Goal: Information Seeking & Learning: Find specific fact

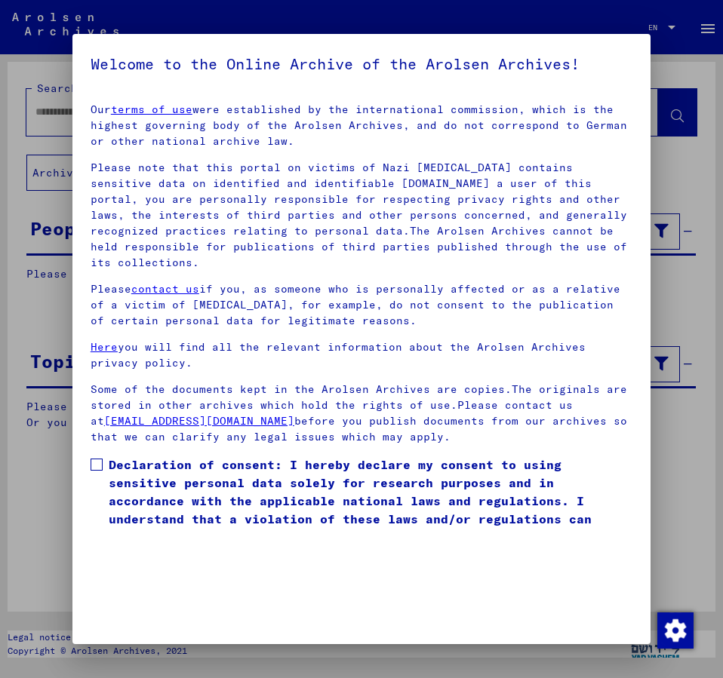
scroll to position [42, 0]
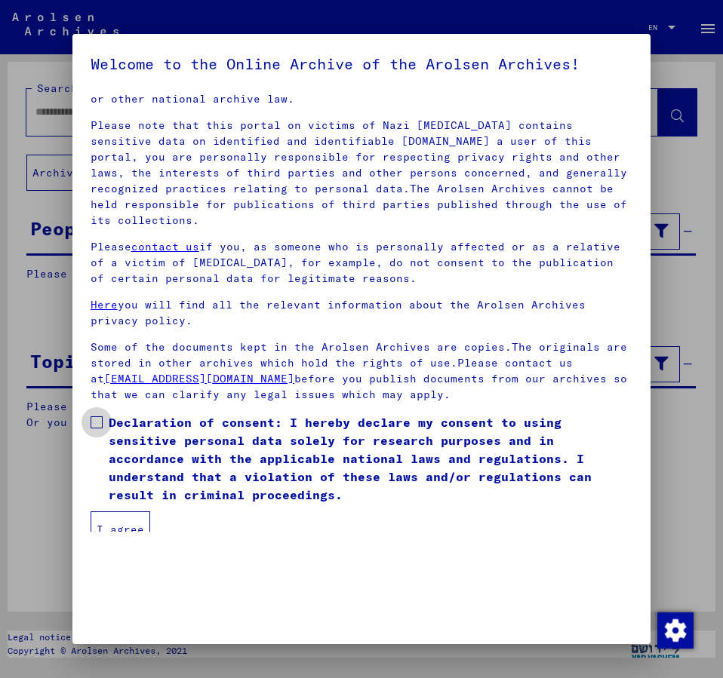
click at [96, 416] on span at bounding box center [97, 422] width 12 height 12
click at [118, 511] on button "I agree" at bounding box center [121, 529] width 60 height 36
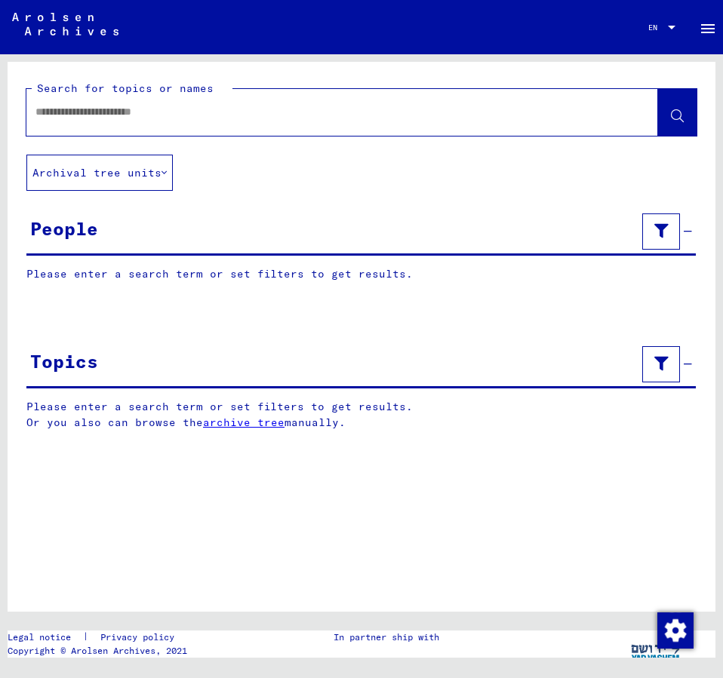
click at [81, 117] on input "text" at bounding box center [328, 112] width 586 height 16
type input "**********"
click at [668, 121] on button at bounding box center [677, 112] width 38 height 47
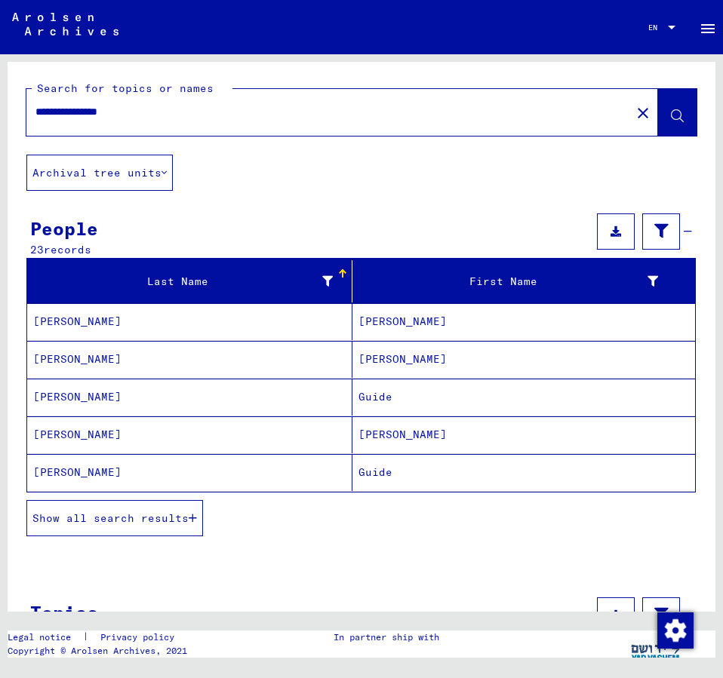
click at [381, 468] on mat-cell "Guide" at bounding box center [523, 472] width 342 height 37
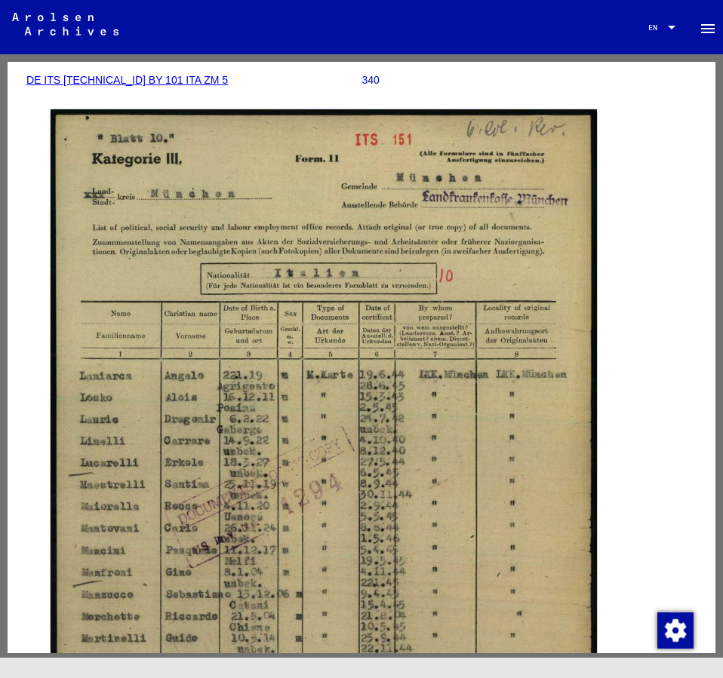
scroll to position [326, 0]
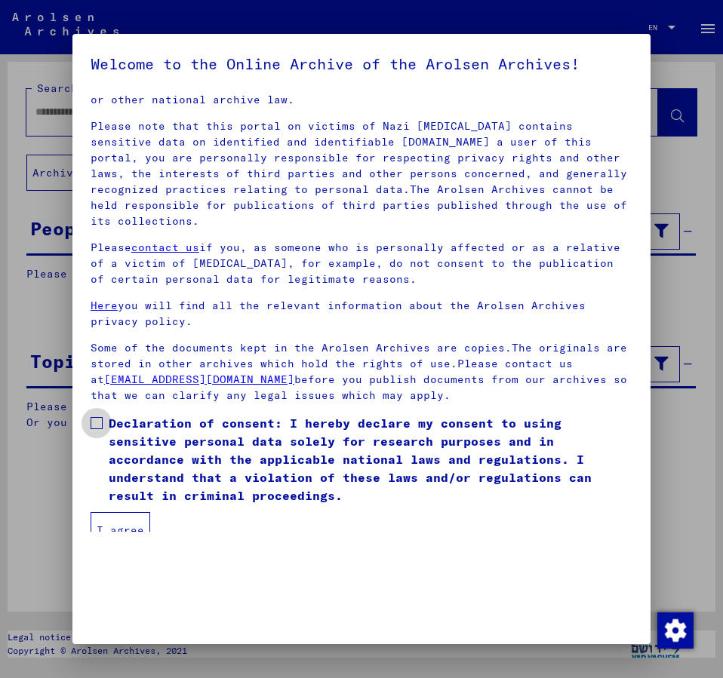
click at [100, 417] on span at bounding box center [97, 423] width 12 height 12
click at [119, 512] on button "I agree" at bounding box center [121, 530] width 60 height 36
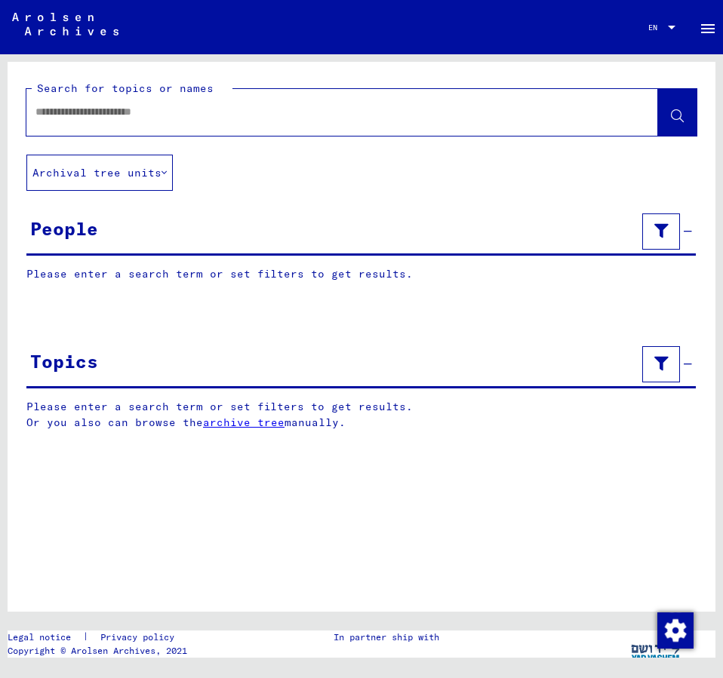
click at [64, 110] on input "text" at bounding box center [328, 112] width 586 height 16
type input "**********"
click at [676, 114] on icon at bounding box center [676, 116] width 13 height 13
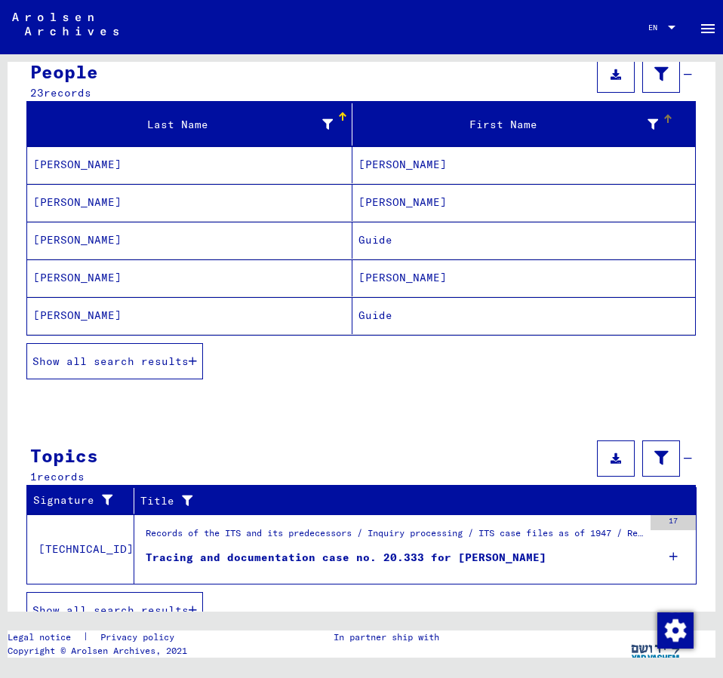
scroll to position [163, 0]
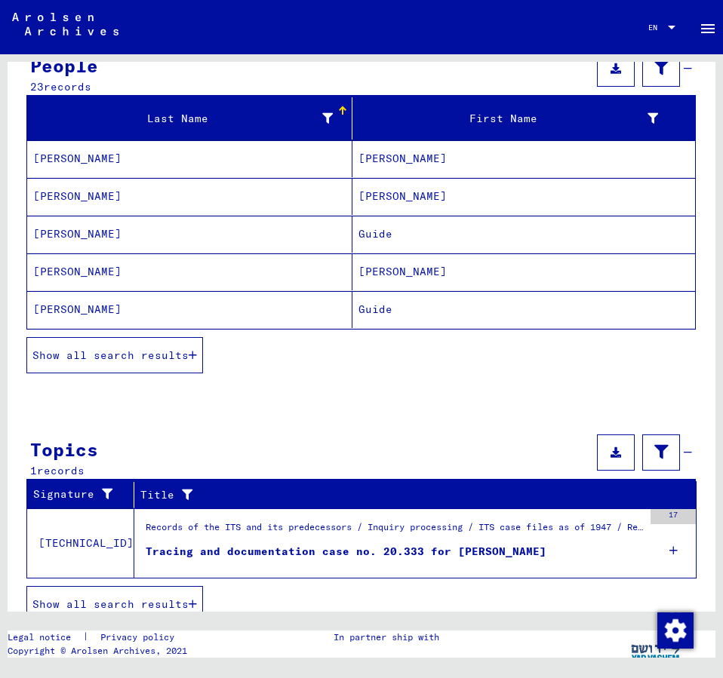
click at [176, 359] on span "Show all search results" at bounding box center [110, 355] width 156 height 14
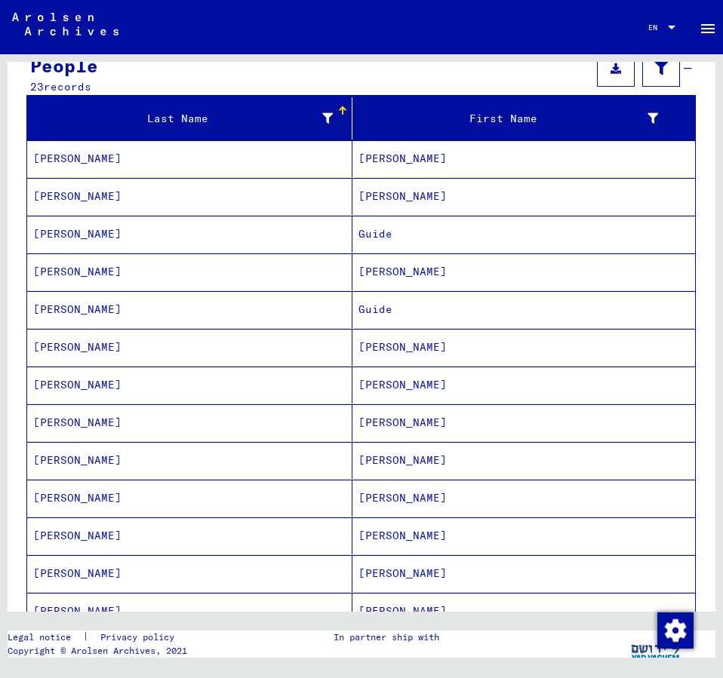
click at [385, 342] on mat-cell "[PERSON_NAME]" at bounding box center [523, 347] width 342 height 37
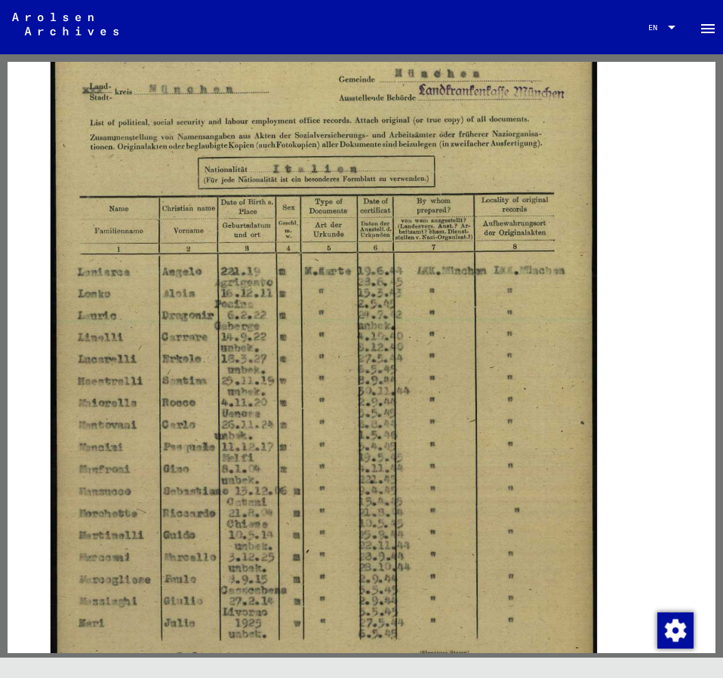
scroll to position [326, 0]
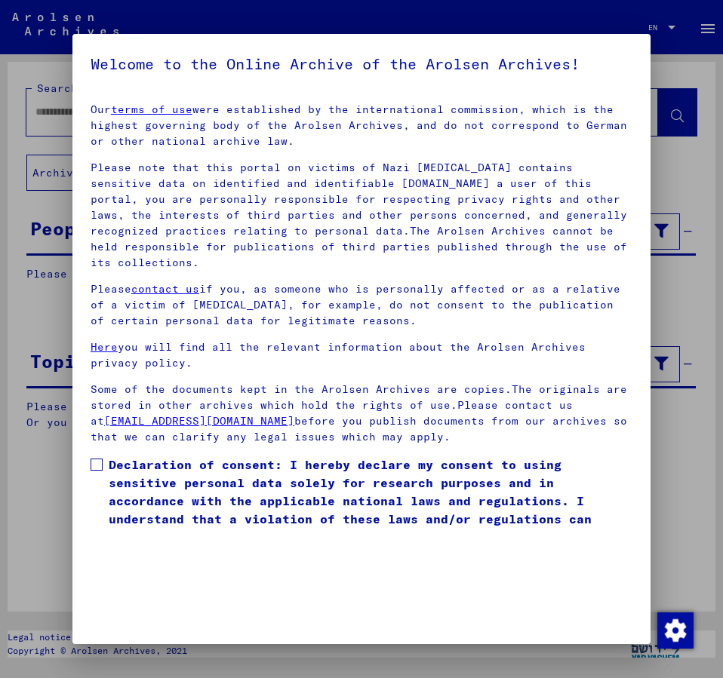
scroll to position [42, 0]
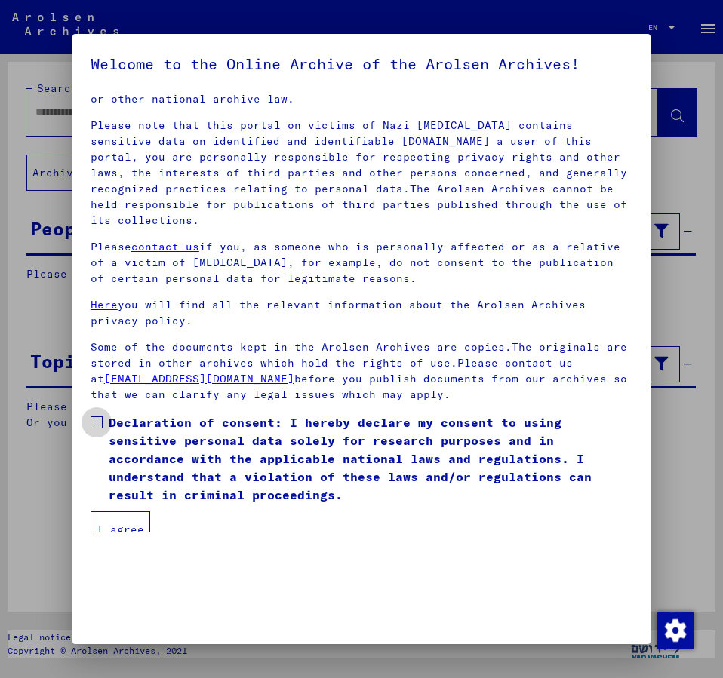
click at [102, 416] on span at bounding box center [97, 422] width 12 height 12
click at [138, 511] on button "I agree" at bounding box center [121, 529] width 60 height 36
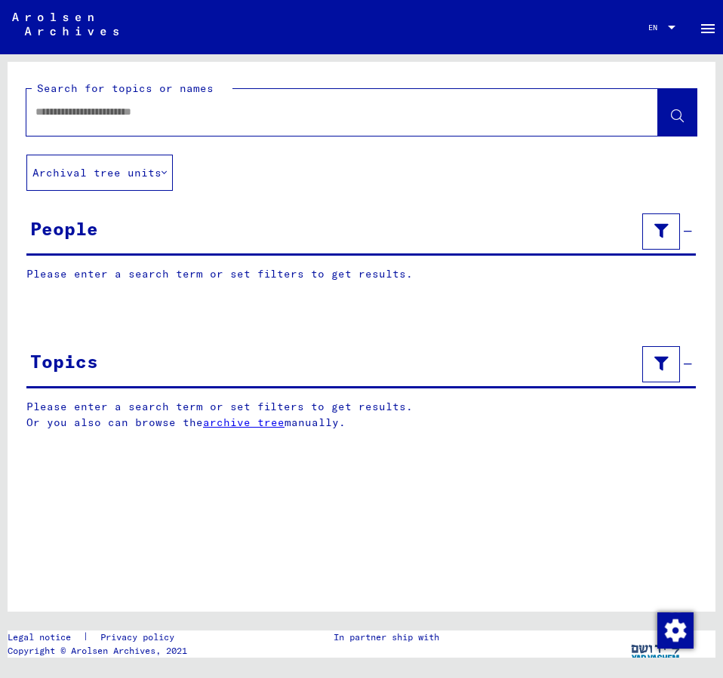
click at [80, 114] on input "text" at bounding box center [328, 112] width 586 height 16
type input "**********"
click at [669, 114] on button at bounding box center [677, 112] width 38 height 47
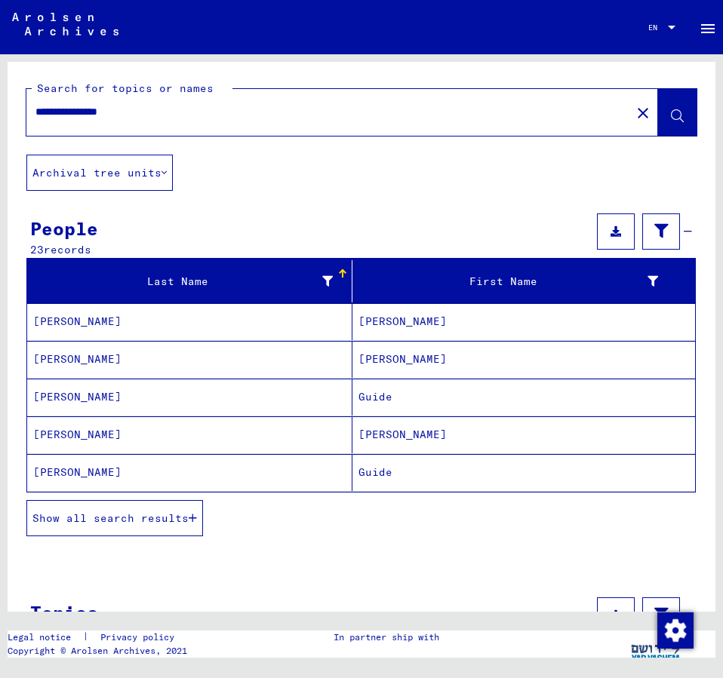
scroll to position [81, 0]
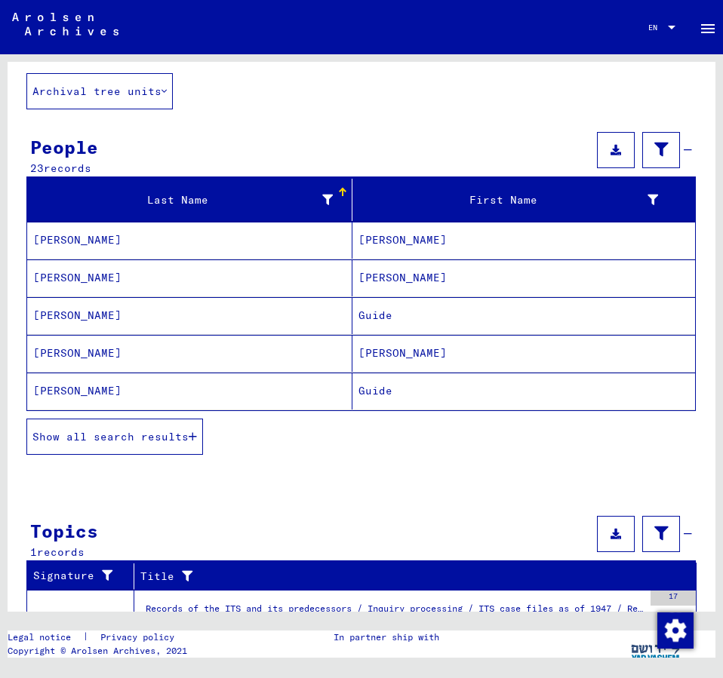
click at [135, 436] on span "Show all search results" at bounding box center [110, 437] width 156 height 14
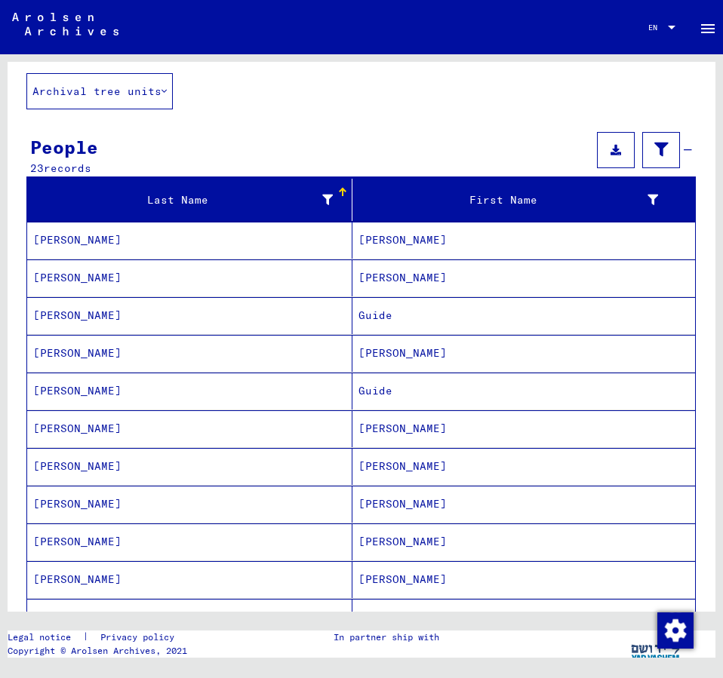
click at [378, 461] on mat-cell "[PERSON_NAME]" at bounding box center [523, 466] width 342 height 37
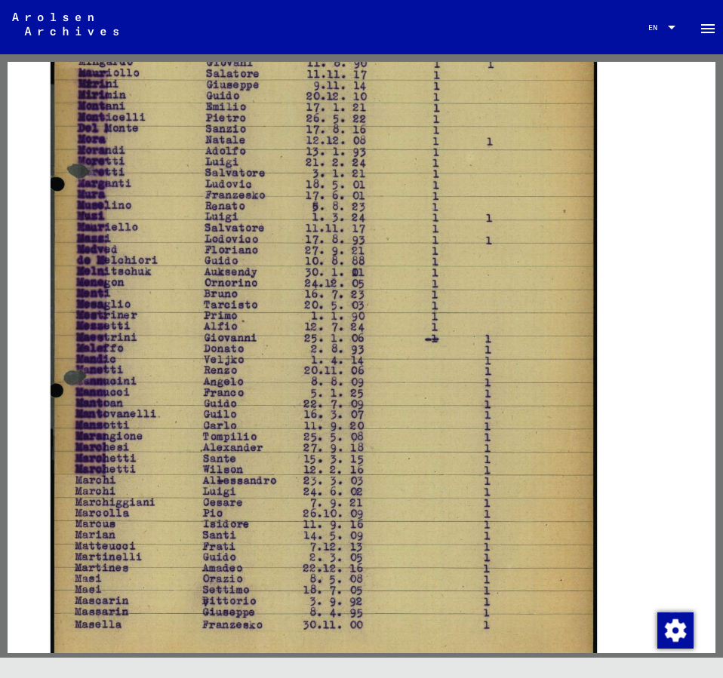
scroll to position [489, 0]
